Goal: Information Seeking & Learning: Learn about a topic

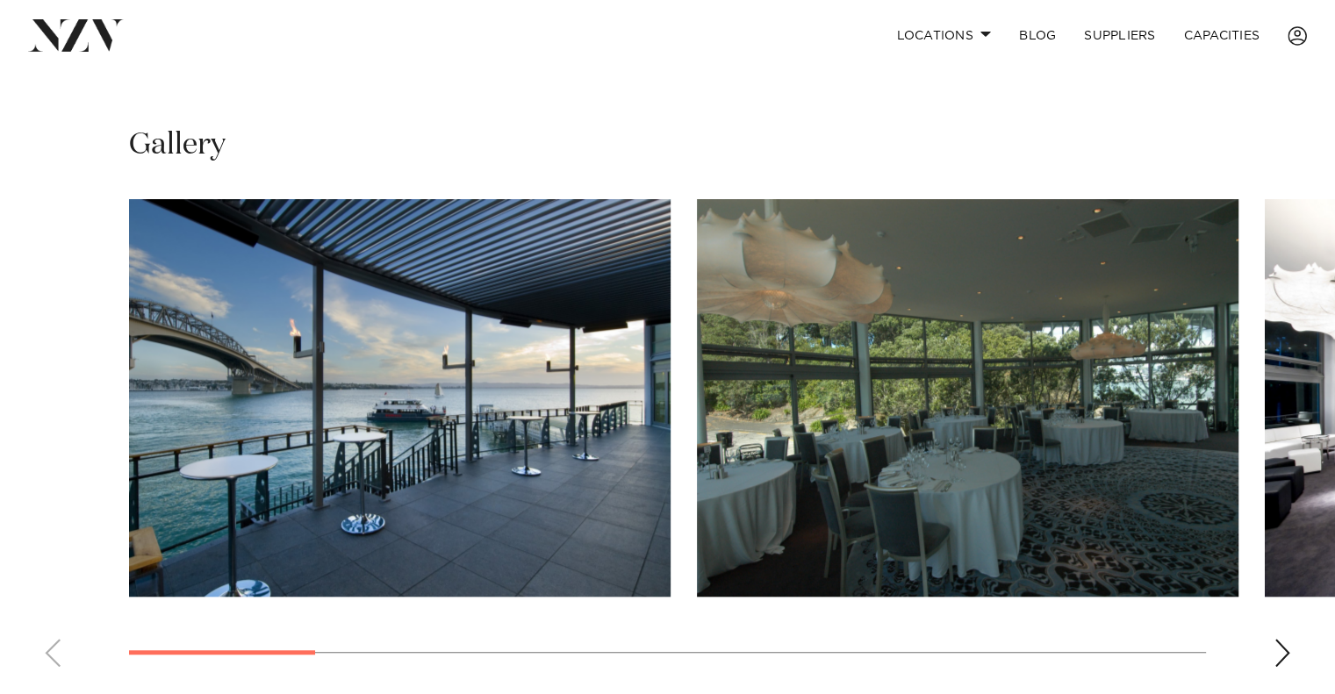
scroll to position [1141, 0]
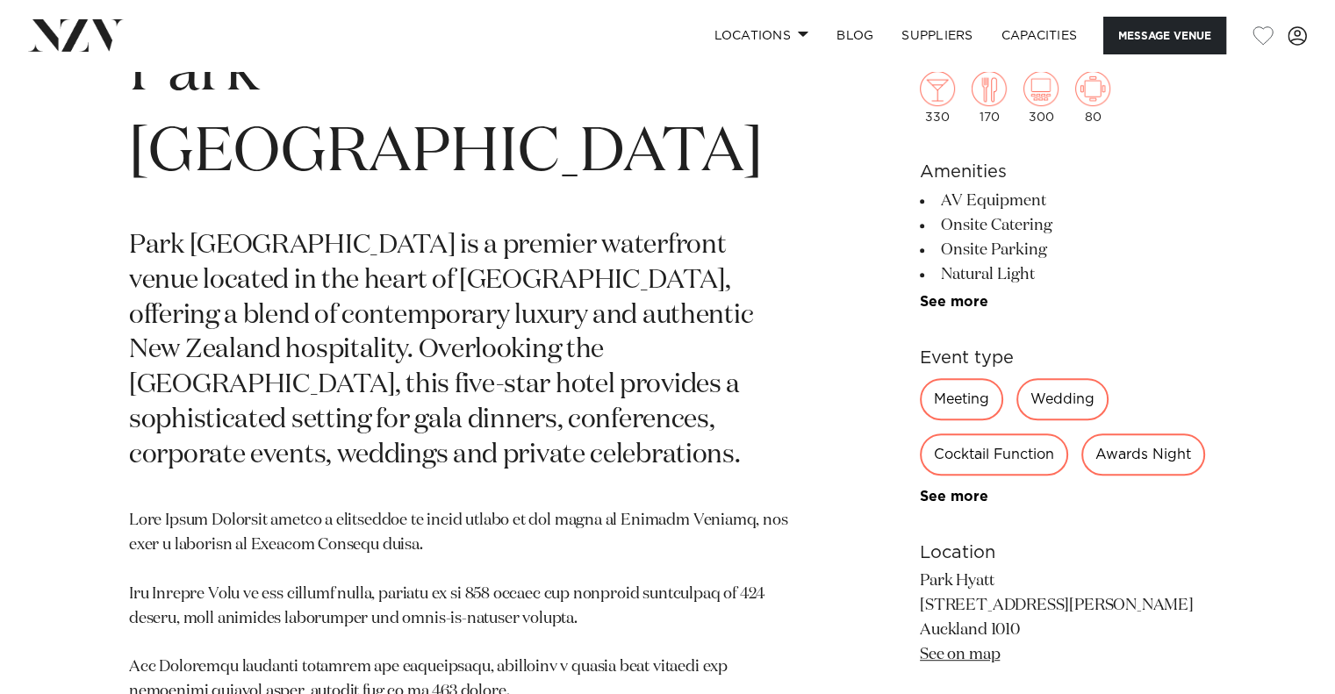
scroll to position [790, 0]
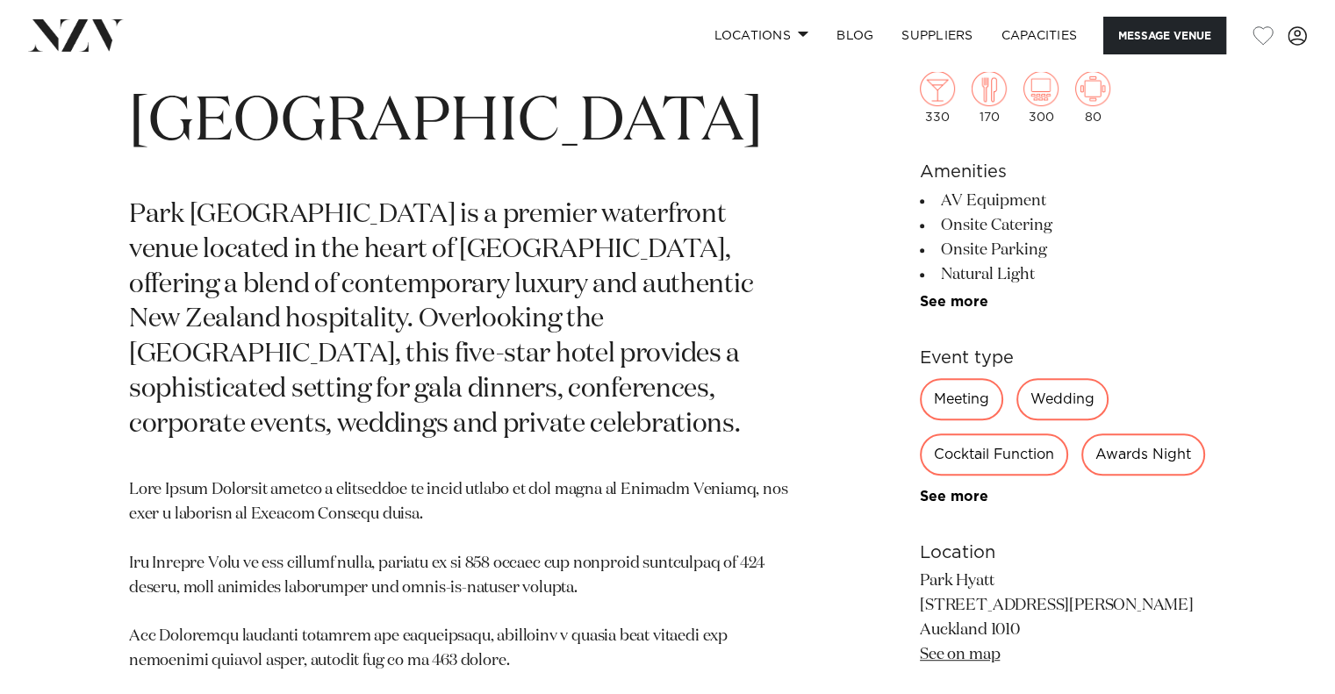
click at [1116, 455] on div "Awards Night" at bounding box center [1143, 454] width 124 height 42
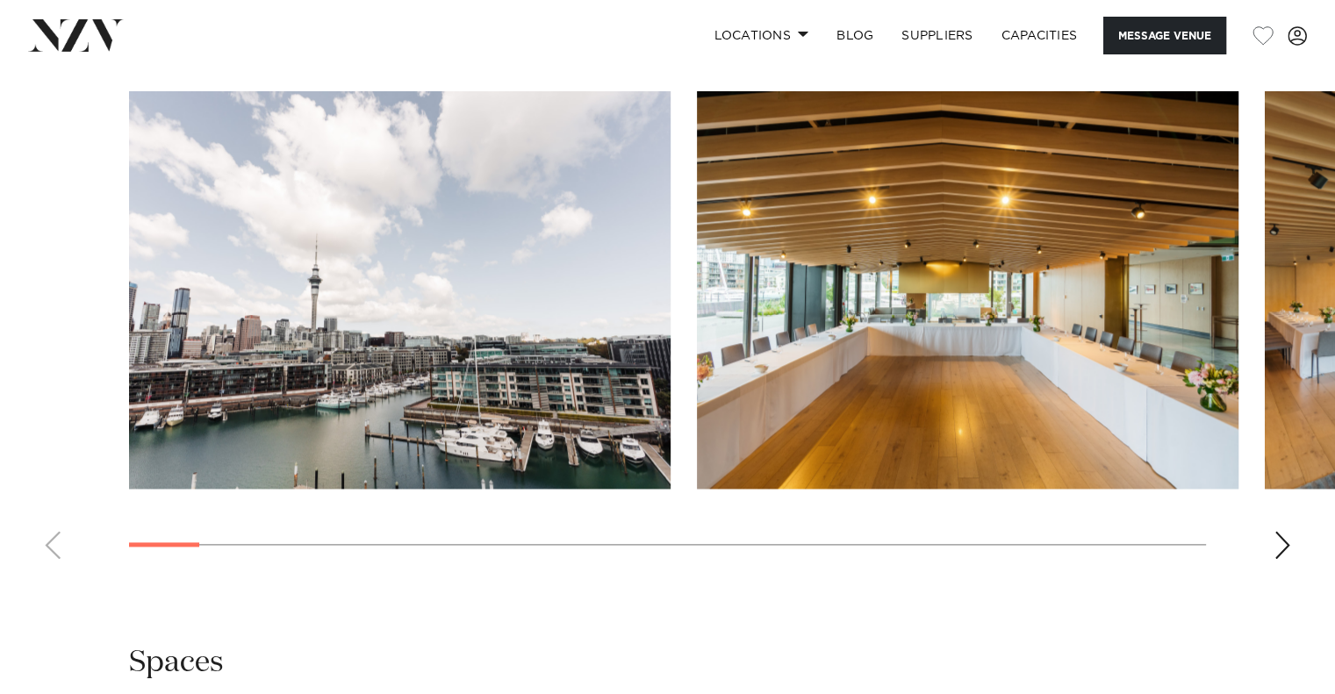
scroll to position [2106, 0]
click at [1282, 531] on div "Next slide" at bounding box center [1282, 545] width 18 height 28
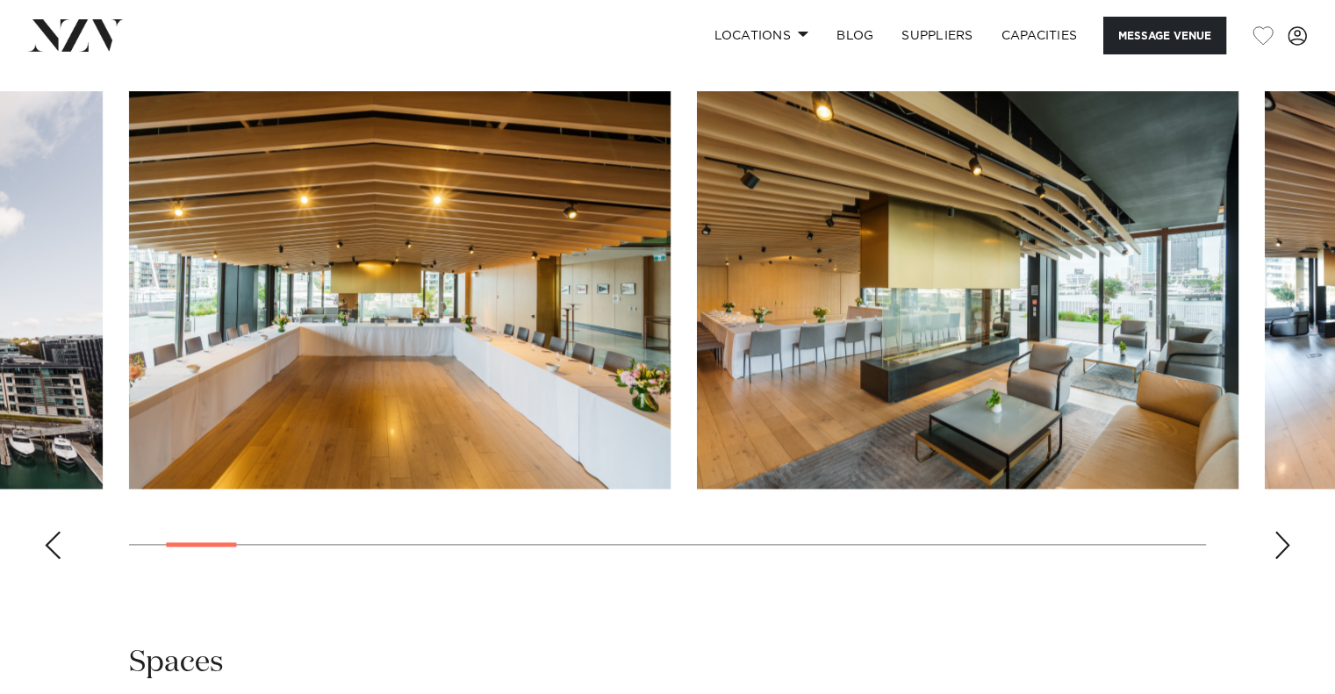
click at [1282, 531] on div "Next slide" at bounding box center [1282, 545] width 18 height 28
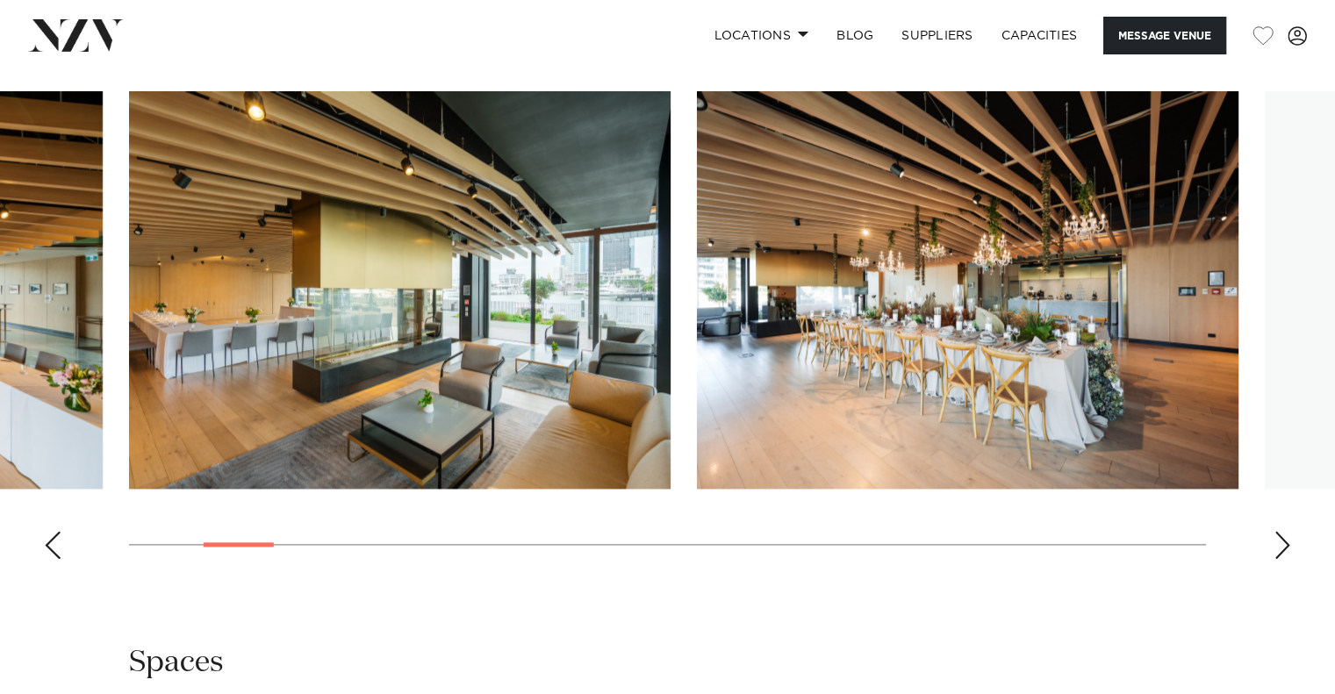
click at [1282, 531] on div "Next slide" at bounding box center [1282, 545] width 18 height 28
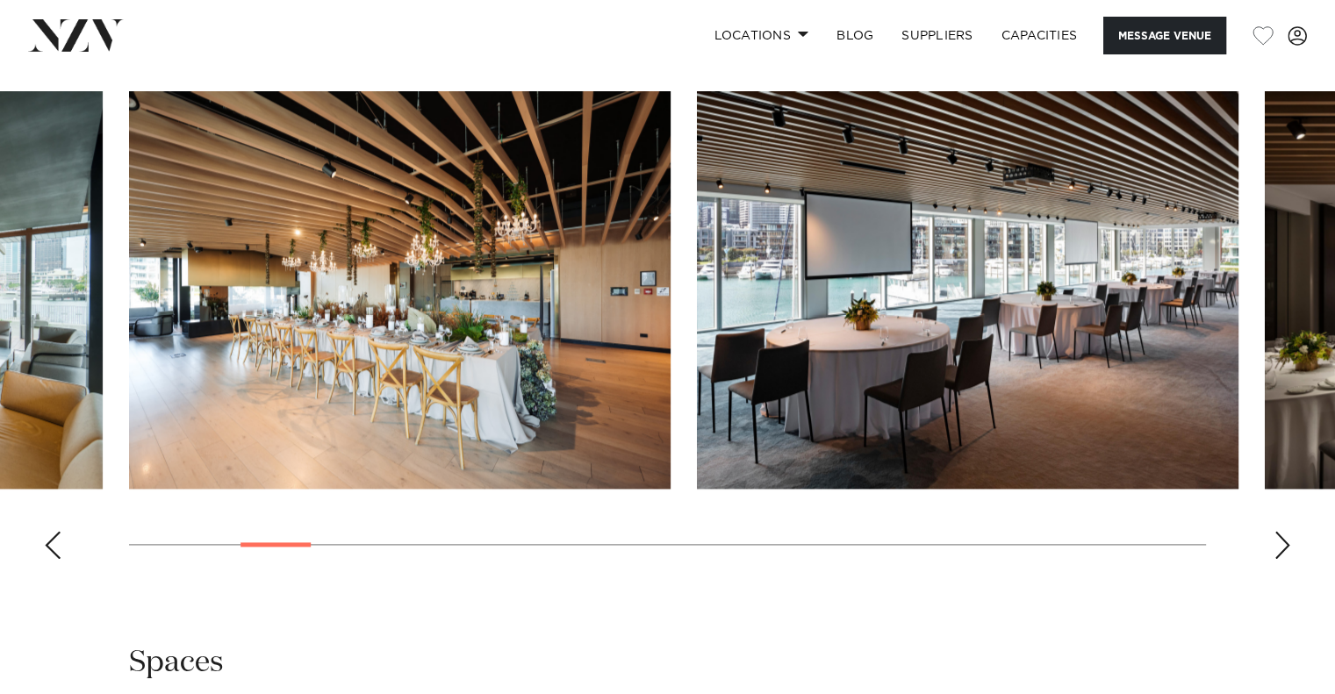
click at [1282, 531] on div "Next slide" at bounding box center [1282, 545] width 18 height 28
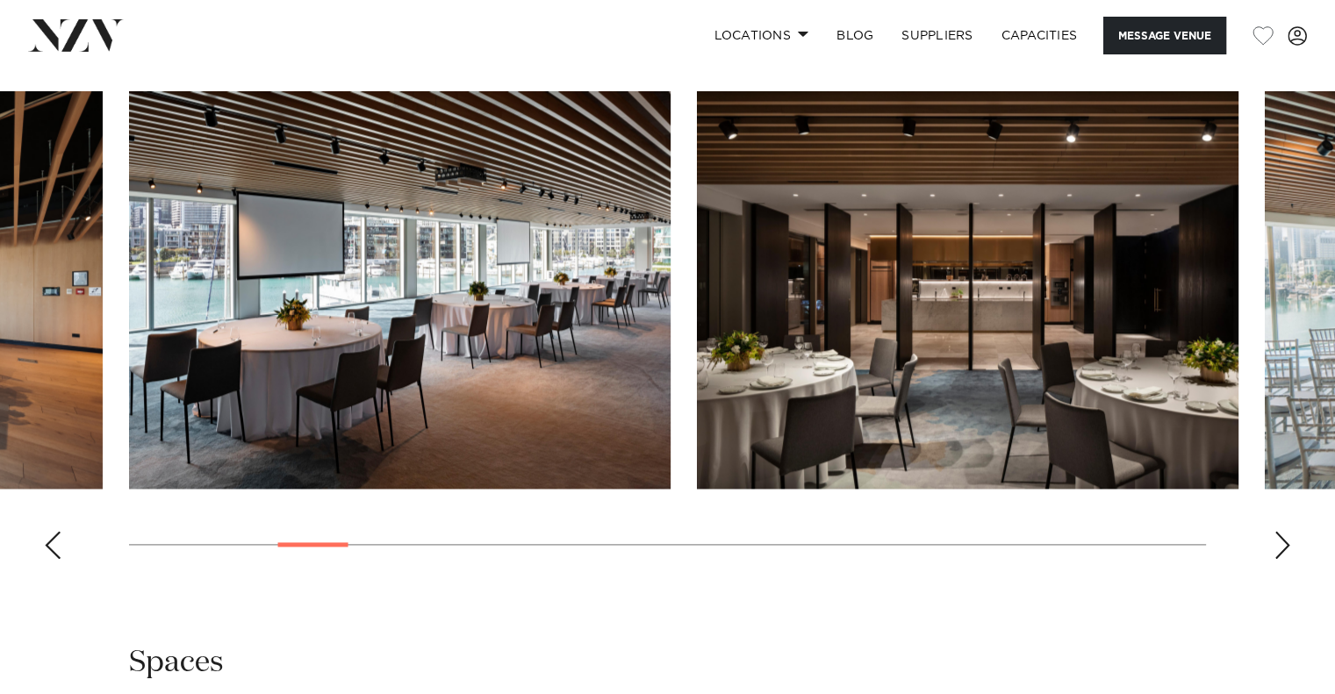
click at [1282, 531] on div "Next slide" at bounding box center [1282, 545] width 18 height 28
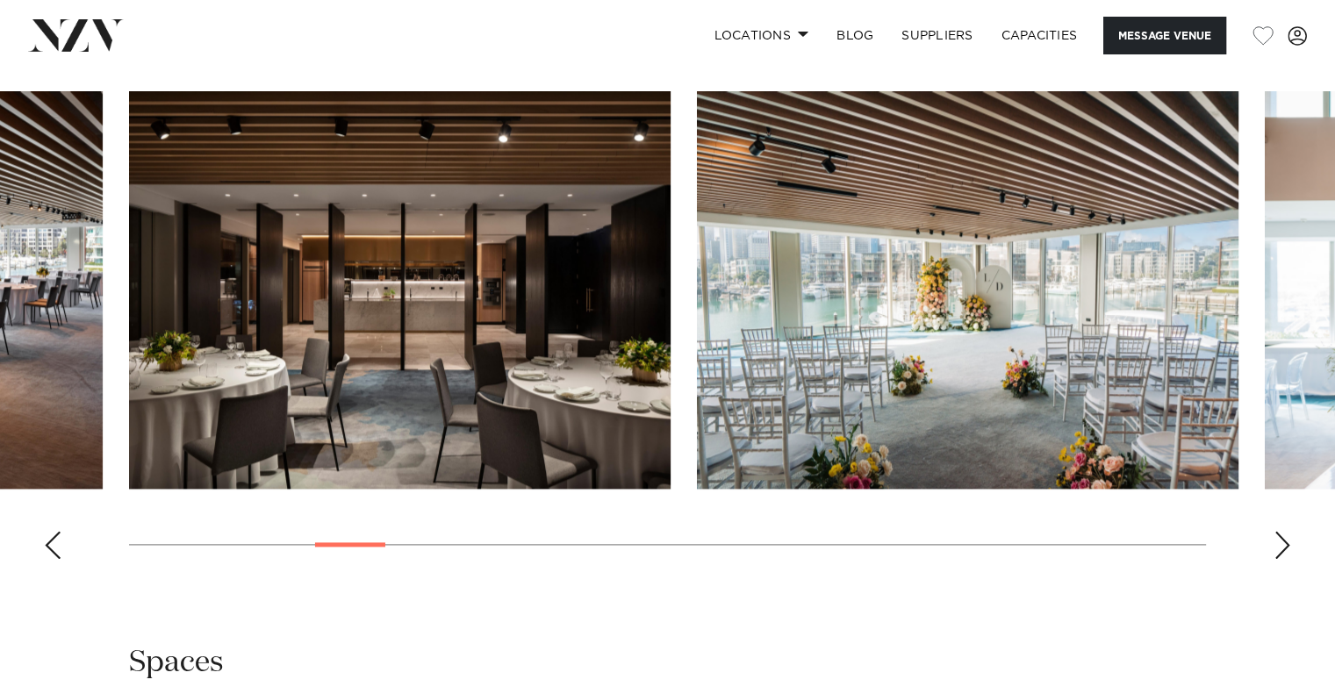
click at [1282, 531] on div "Next slide" at bounding box center [1282, 545] width 18 height 28
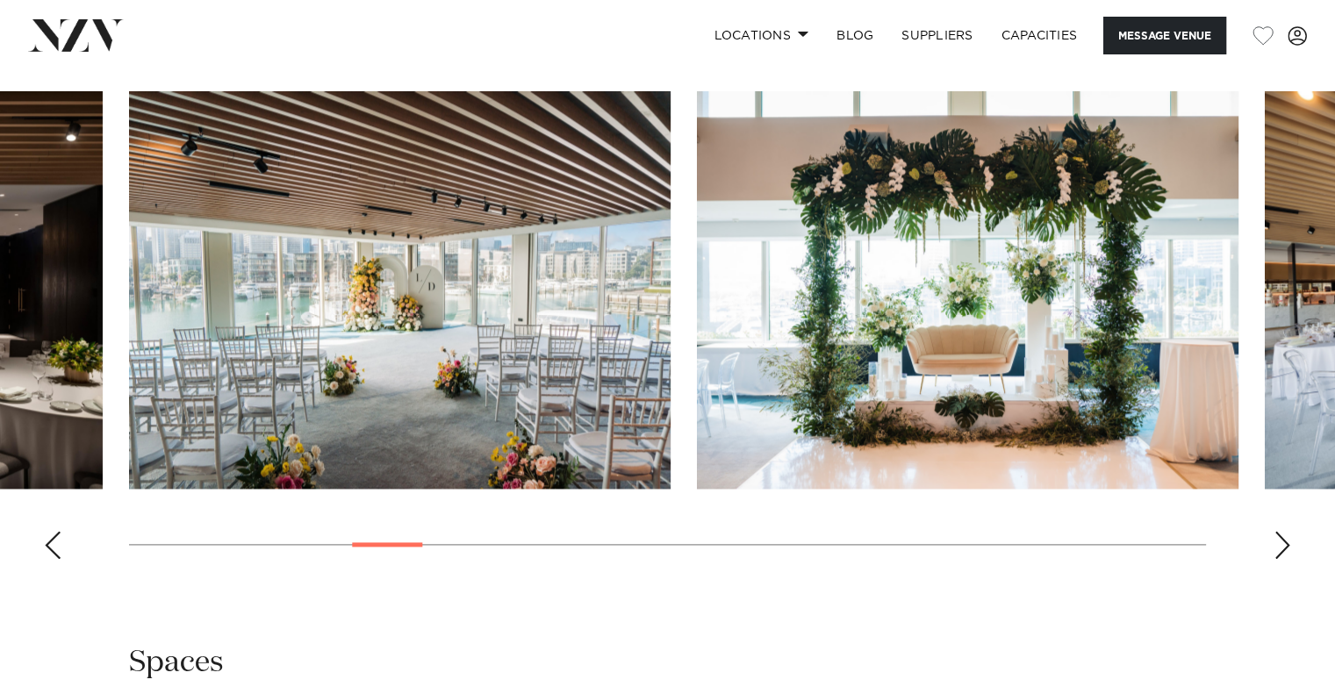
click at [1282, 531] on div "Next slide" at bounding box center [1282, 545] width 18 height 28
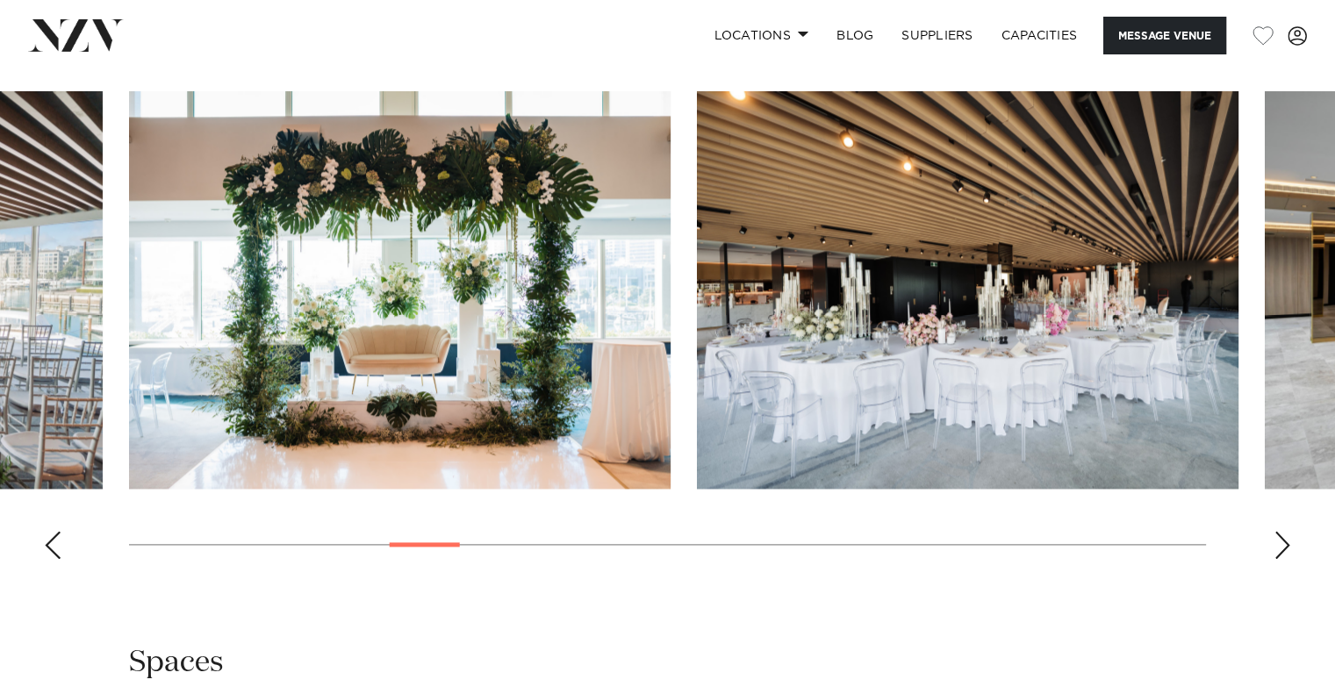
click at [1282, 531] on div "Next slide" at bounding box center [1282, 545] width 18 height 28
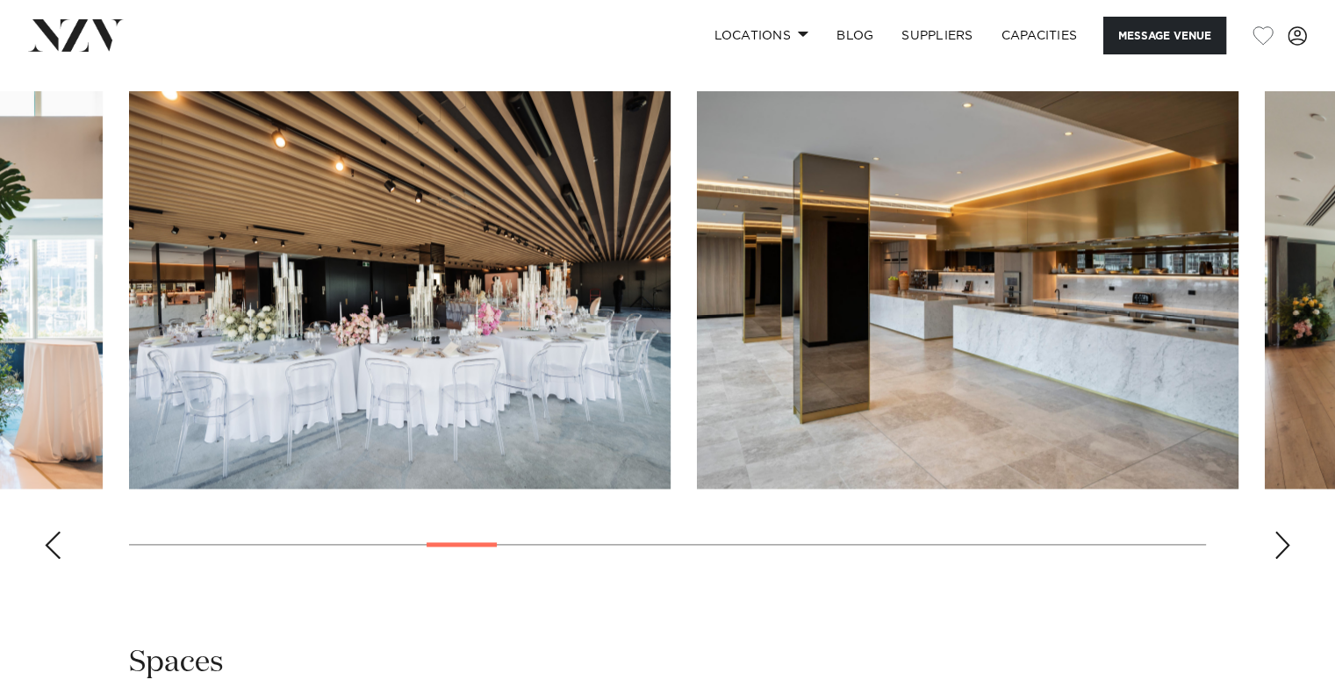
click at [1282, 531] on div "Next slide" at bounding box center [1282, 545] width 18 height 28
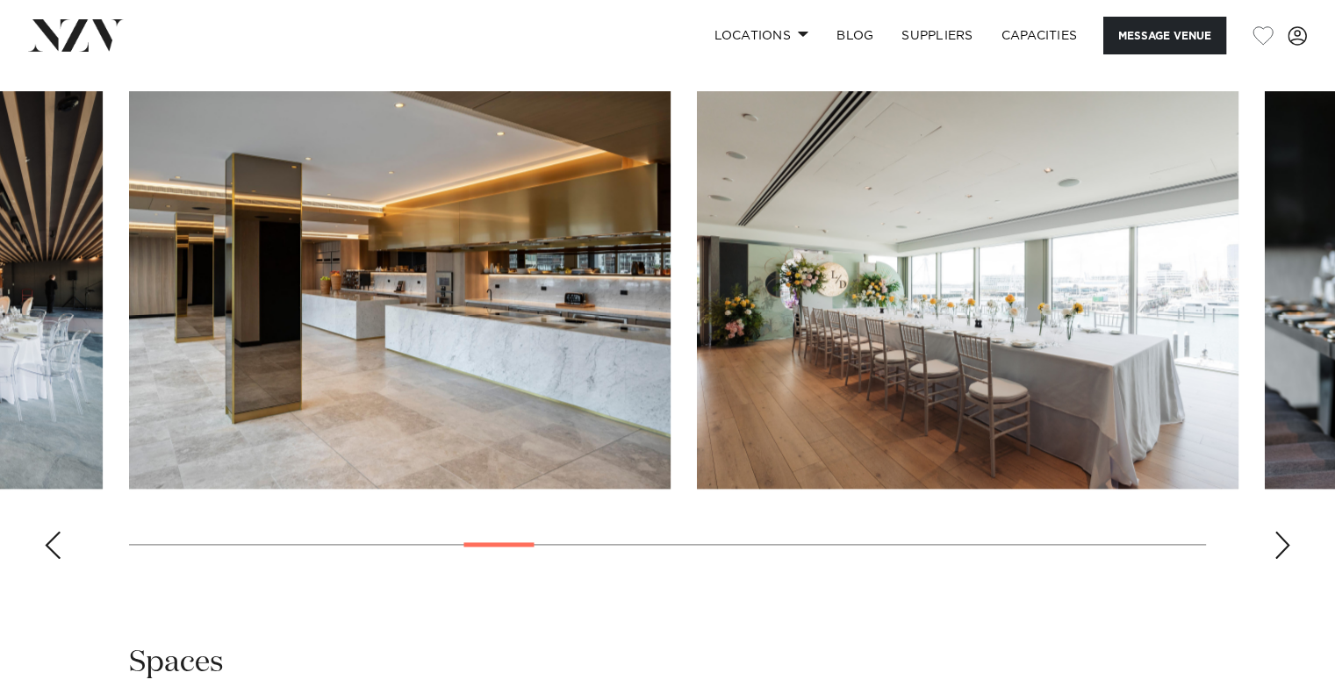
click at [1282, 531] on div "Next slide" at bounding box center [1282, 545] width 18 height 28
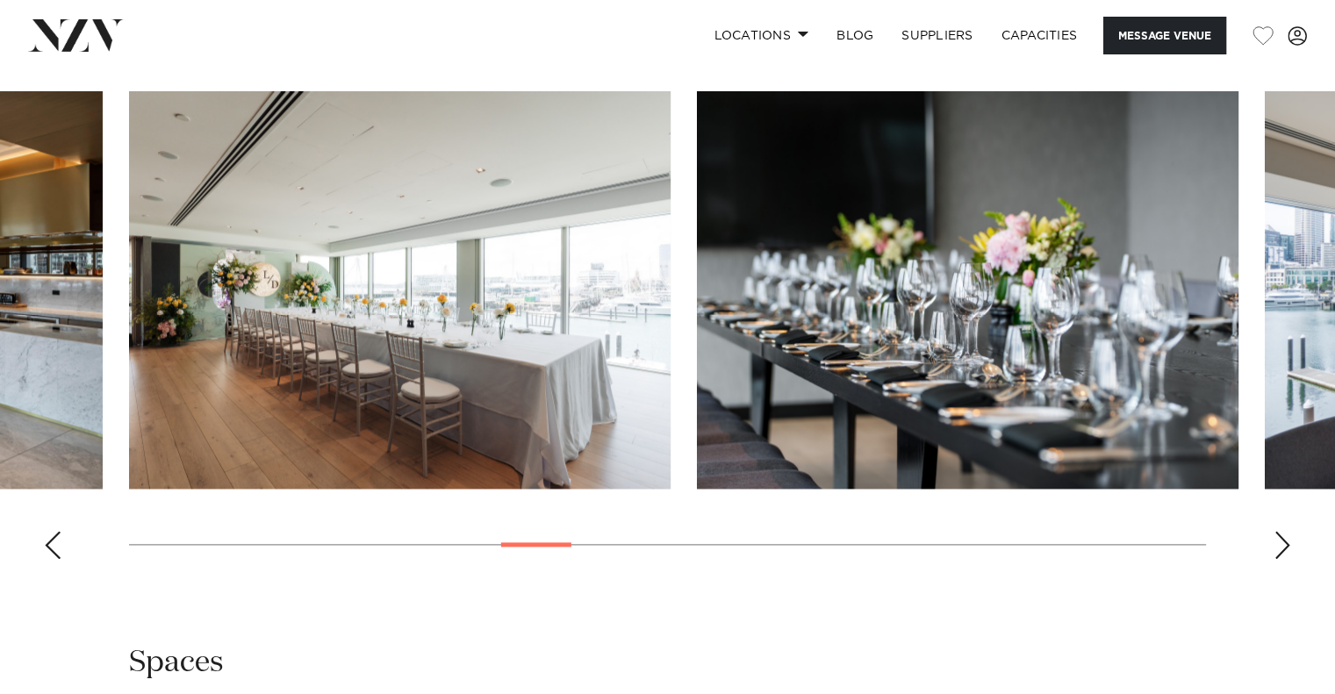
click at [1282, 531] on div "Next slide" at bounding box center [1282, 545] width 18 height 28
